Goal: Transaction & Acquisition: Subscribe to service/newsletter

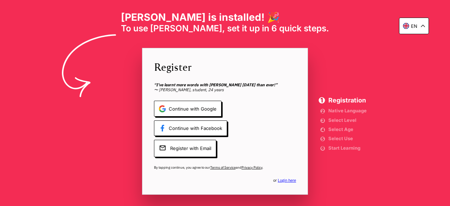
click at [196, 112] on span "Continue with Google" at bounding box center [188, 109] width 68 height 16
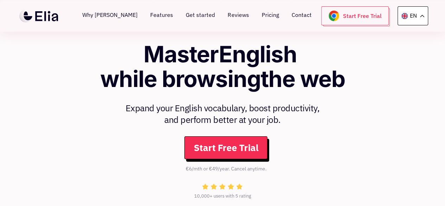
scroll to position [6, 0]
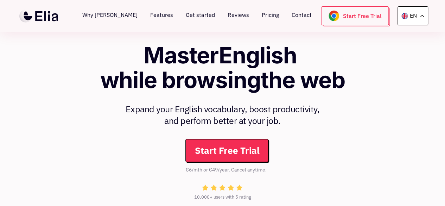
click at [233, 156] on link "Start Free Trial" at bounding box center [226, 150] width 83 height 23
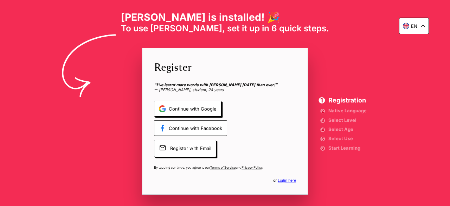
click at [187, 134] on span "Continue with Facebook" at bounding box center [190, 128] width 73 height 16
click at [422, 28] on div "en" at bounding box center [414, 26] width 30 height 17
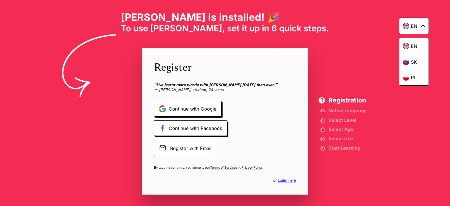
click at [201, 153] on span "Register with Email" at bounding box center [185, 148] width 62 height 17
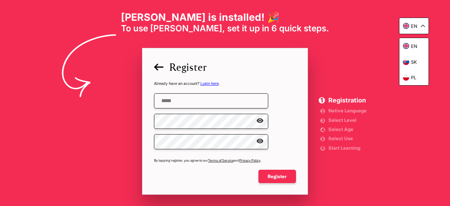
click at [195, 102] on input "email" at bounding box center [211, 100] width 114 height 15
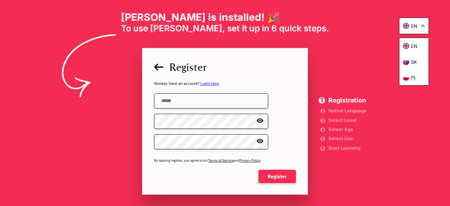
click at [195, 102] on input "email" at bounding box center [211, 100] width 114 height 15
click at [266, 184] on div "Register Already have an account? Login here . By tapping register, you agree t…" at bounding box center [225, 121] width 166 height 147
click at [274, 176] on span "Register" at bounding box center [278, 176] width 38 height 13
click at [278, 43] on div "en en sk pl Elia is installed! 🎉 To use Elia, set it up in 6 quick steps. Regis…" at bounding box center [225, 103] width 450 height 206
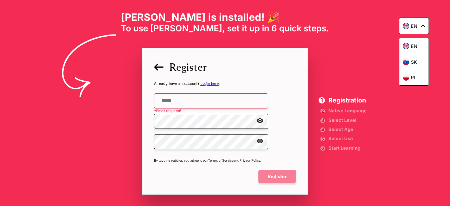
click at [279, 172] on span "Register" at bounding box center [278, 176] width 38 height 13
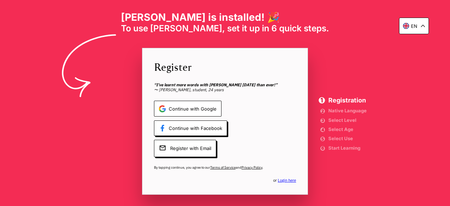
click at [190, 107] on span "Continue with Google" at bounding box center [188, 109] width 68 height 16
click at [208, 109] on span "Continue with Google" at bounding box center [188, 109] width 68 height 16
